Goal: Task Accomplishment & Management: Manage account settings

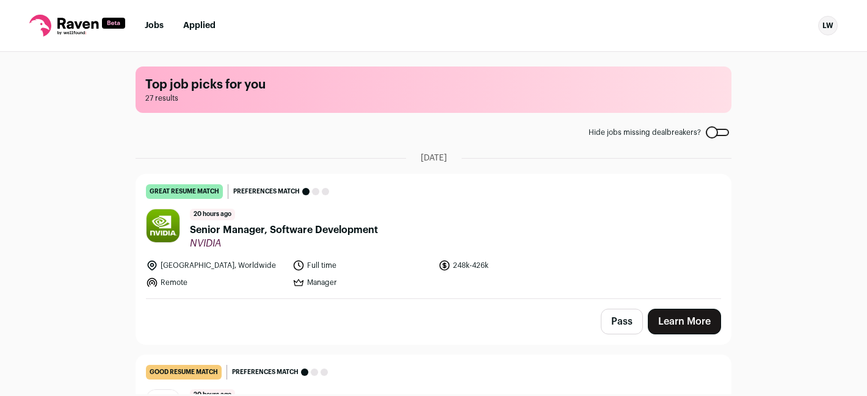
click at [153, 17] on nav "Jobs Applied LW Settings Notifications Preferences Resume FAQs Logout" at bounding box center [433, 26] width 867 height 52
click at [206, 21] on li "Applied" at bounding box center [199, 26] width 32 height 12
click at [194, 25] on link "Applied" at bounding box center [199, 25] width 32 height 9
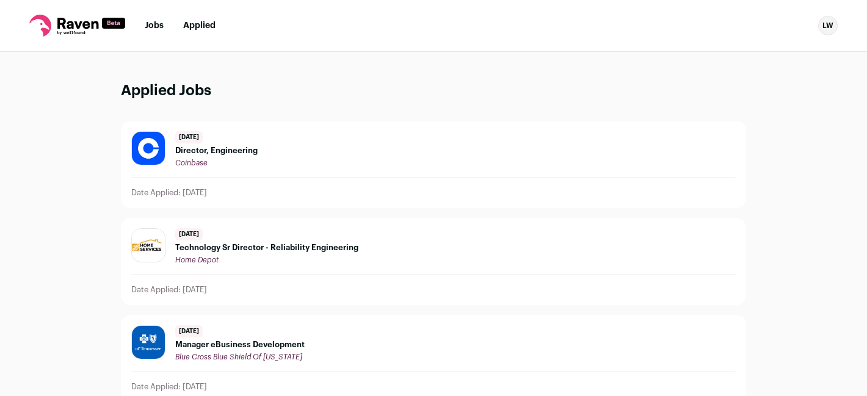
click at [819, 29] on button "LW" at bounding box center [829, 26] width 20 height 20
click at [745, 47] on link "Settings" at bounding box center [769, 56] width 135 height 29
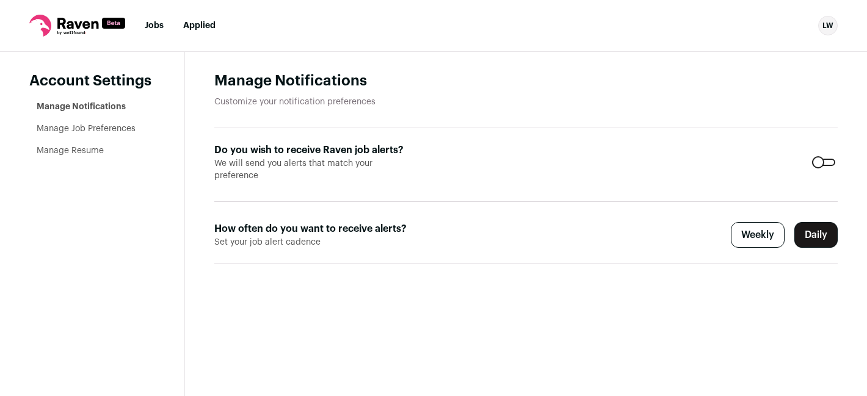
click at [73, 163] on aside "Account Settings Manage Notifications Manage Job Preferences Manage Resume" at bounding box center [92, 224] width 185 height 345
click at [74, 153] on link "Manage Resume" at bounding box center [70, 151] width 67 height 9
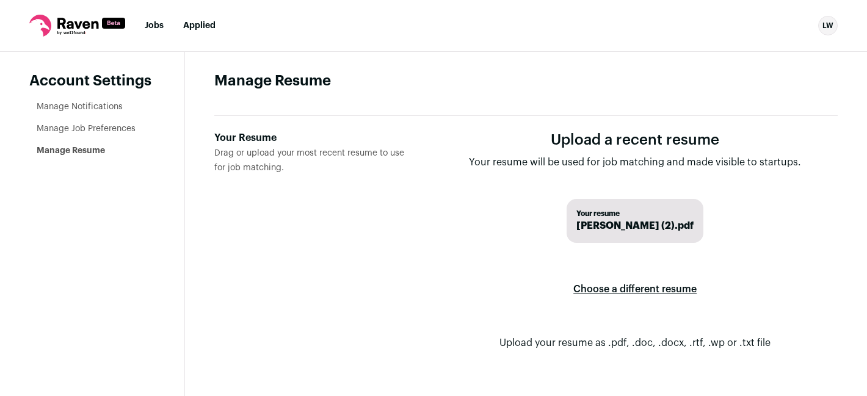
click at [619, 289] on label "Choose a different resume" at bounding box center [635, 289] width 123 height 34
click at [0, 0] on input "Your Resume Drag or upload your most recent resume to use for job matching." at bounding box center [0, 0] width 0 height 0
click at [147, 25] on link "Jobs" at bounding box center [154, 25] width 19 height 9
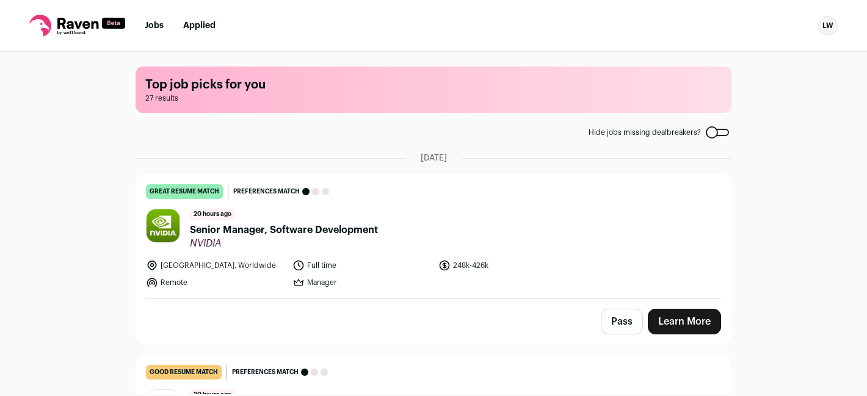
click at [195, 24] on link "Applied" at bounding box center [199, 25] width 32 height 9
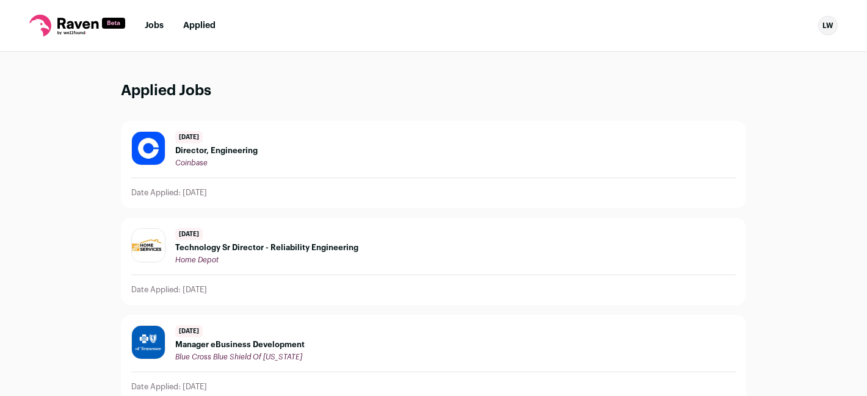
click at [237, 146] on span "Director, Engineering" at bounding box center [216, 151] width 82 height 10
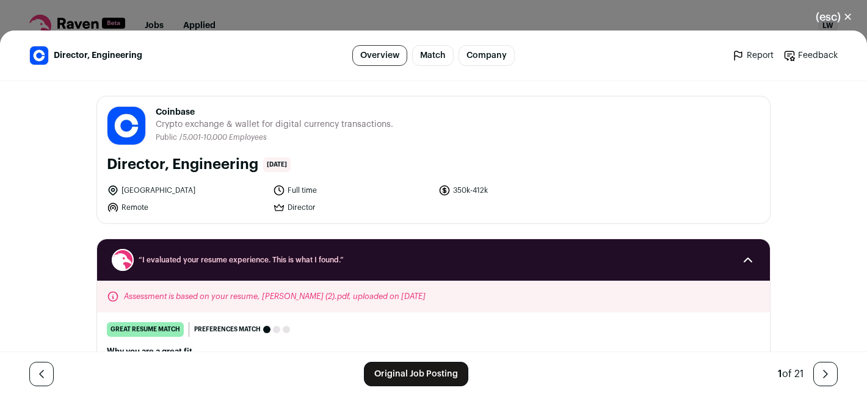
click at [429, 372] on link "Original Job Posting" at bounding box center [416, 374] width 104 height 24
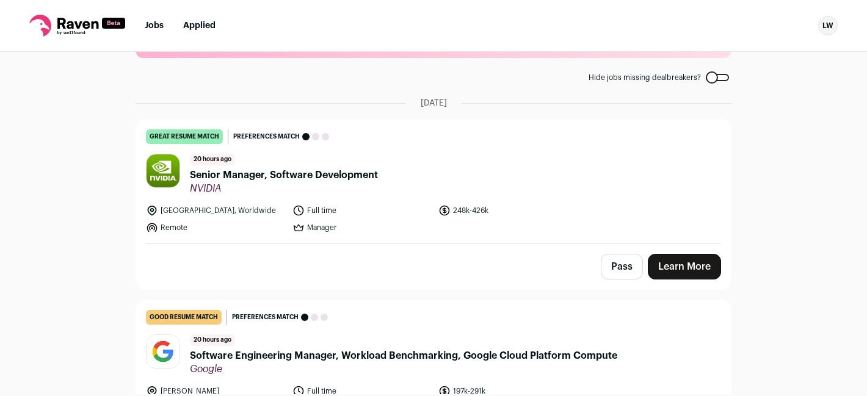
scroll to position [24, 0]
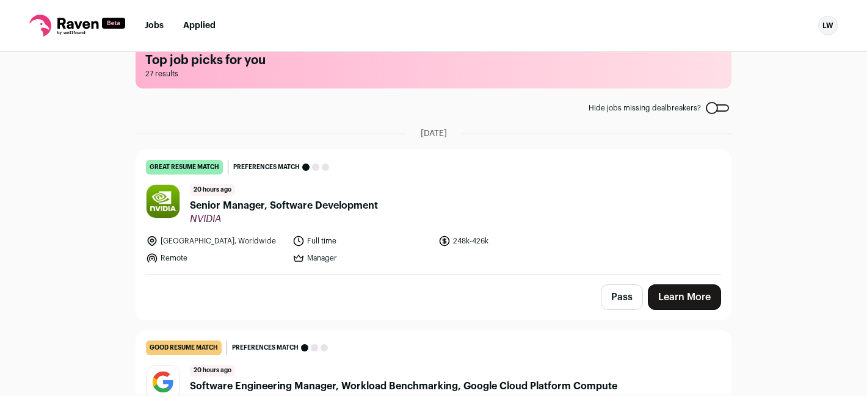
click at [332, 196] on div "20 hours ago Senior Manager, Software Development NVIDIA" at bounding box center [284, 204] width 188 height 41
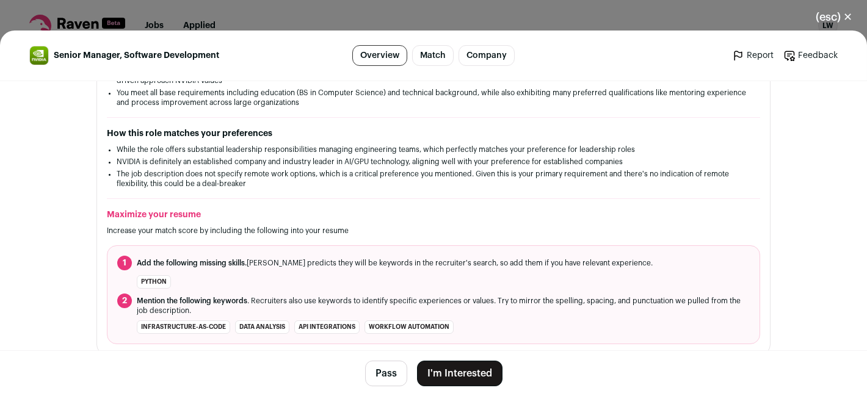
scroll to position [229, 0]
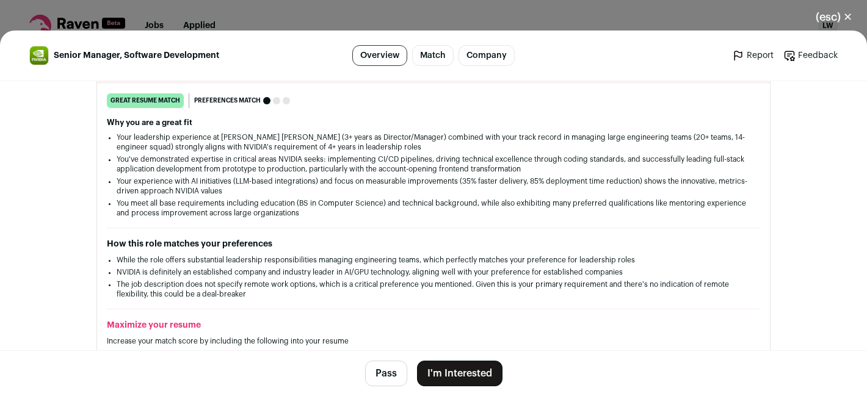
click at [713, 1] on div "(esc) ✕ Senior Manager, Software Development Overview Match Company Report Feed…" at bounding box center [433, 198] width 867 height 396
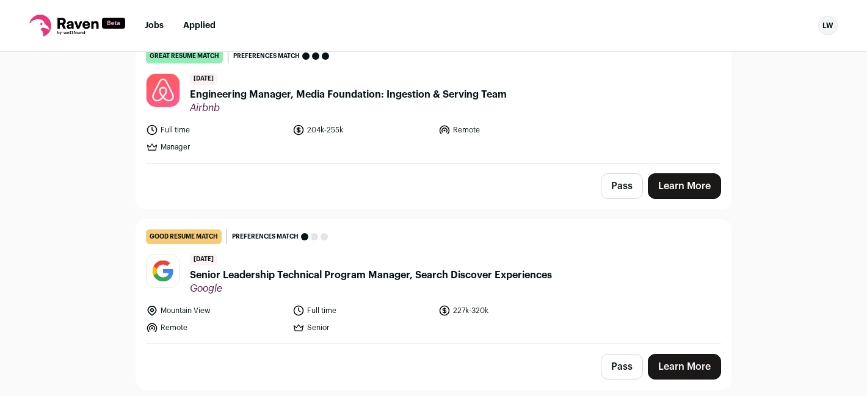
scroll to position [1167, 0]
